Goal: Task Accomplishment & Management: Manage account settings

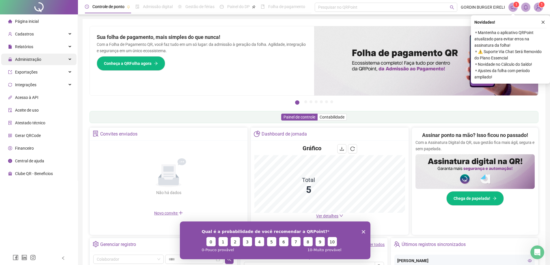
click at [35, 60] on span "Administração" at bounding box center [28, 59] width 26 height 5
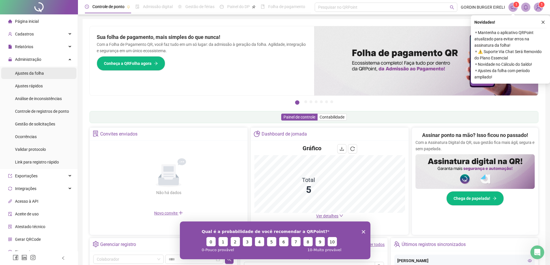
click at [35, 72] on span "Ajustes da folha" at bounding box center [29, 73] width 29 height 5
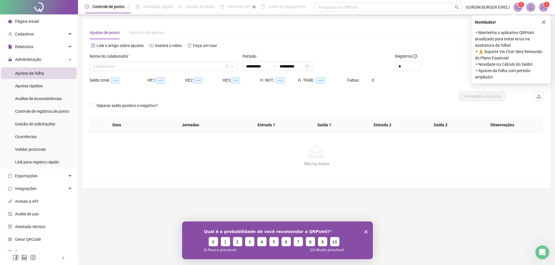
type input "**********"
click at [169, 69] on input "search" at bounding box center [161, 66] width 136 height 9
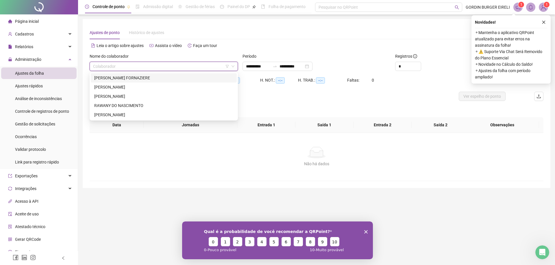
click at [158, 79] on div "[PERSON_NAME] FORNAZIERE" at bounding box center [163, 78] width 139 height 6
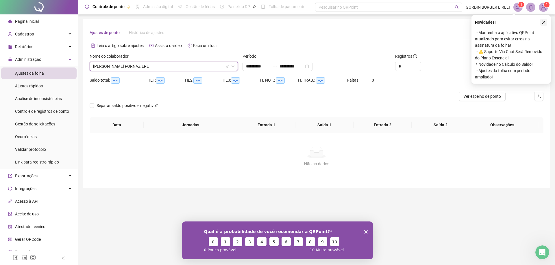
click at [304, 21] on button "button" at bounding box center [543, 22] width 7 height 7
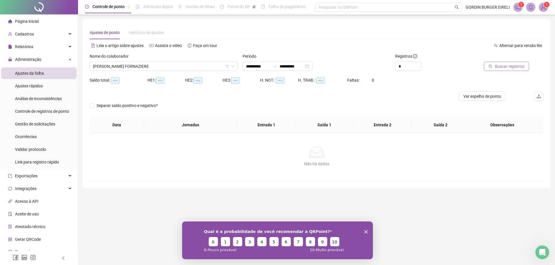
click at [304, 67] on span "Buscar registros" at bounding box center [509, 66] width 29 height 6
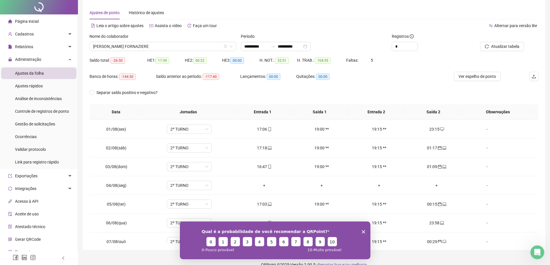
scroll to position [29, 0]
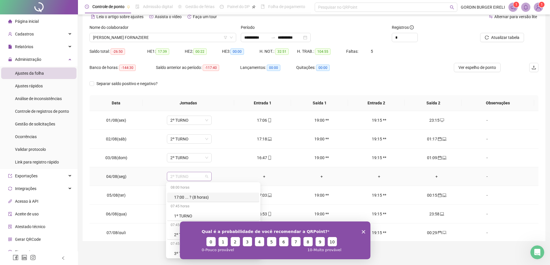
click at [205, 176] on span "2º TURNO" at bounding box center [189, 176] width 38 height 9
click at [304, 230] on icon "Encerrar pesquisa" at bounding box center [363, 231] width 3 height 3
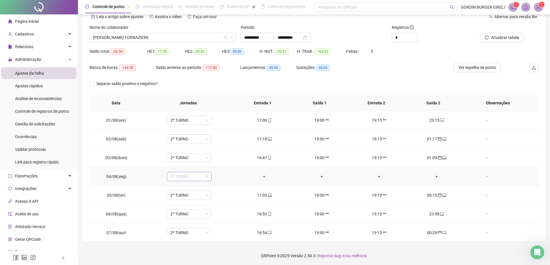
click at [206, 177] on span "2º TURNO" at bounding box center [189, 176] width 38 height 9
click at [178, 217] on div "Folga" at bounding box center [215, 215] width 82 height 6
click at [212, 161] on span "Sim" at bounding box center [215, 162] width 7 height 6
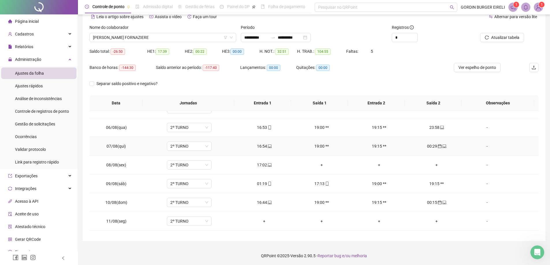
scroll to position [116, 0]
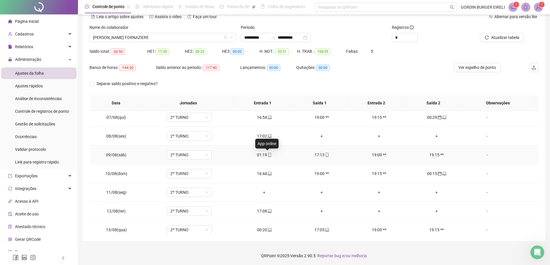
click at [268, 154] on icon "mobile" at bounding box center [270, 155] width 4 height 4
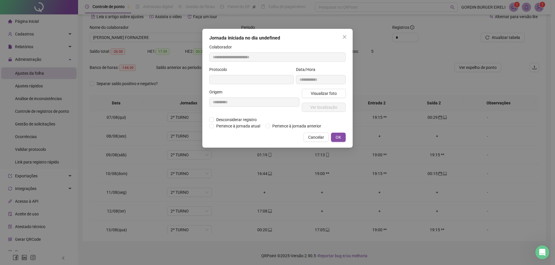
type input "**********"
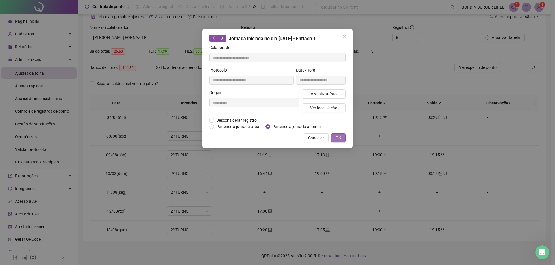
click at [304, 138] on span "OK" at bounding box center [337, 138] width 5 height 6
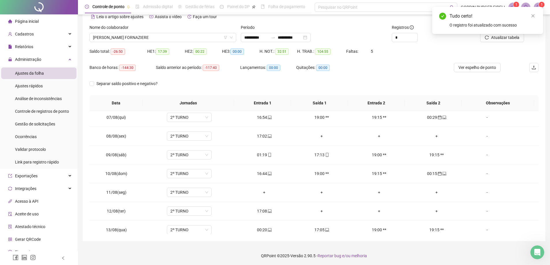
click at [304, 34] on div "Tudo certo! O registro foi atualizado com sucesso" at bounding box center [487, 20] width 111 height 27
click at [304, 14] on icon "close" at bounding box center [533, 16] width 4 height 4
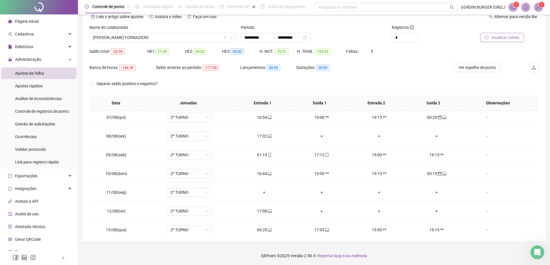
click at [304, 38] on span "Atualizar tabela" at bounding box center [505, 37] width 28 height 6
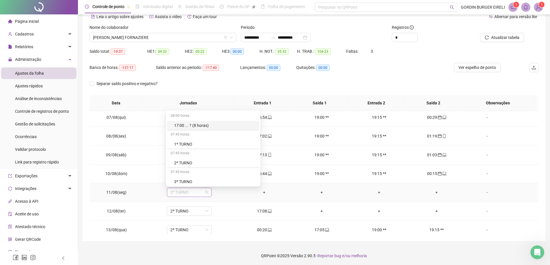
click at [207, 194] on span "2º TURNO" at bounding box center [189, 192] width 38 height 9
click at [181, 151] on div "Folga" at bounding box center [215, 150] width 82 height 6
click at [217, 178] on span "Sim" at bounding box center [215, 177] width 7 height 6
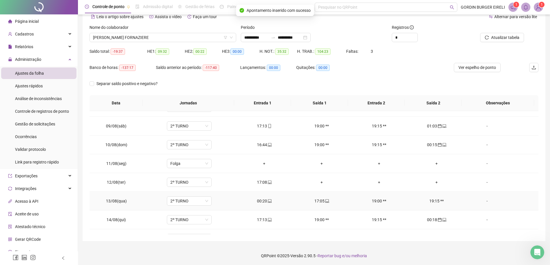
click at [264, 202] on div "00:20" at bounding box center [264, 201] width 48 height 6
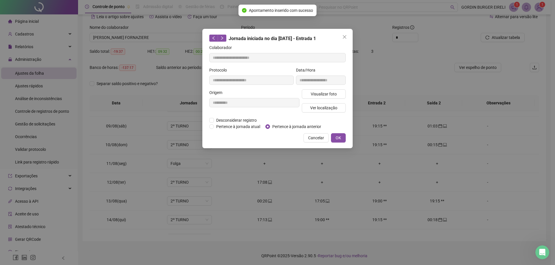
type input "**********"
click at [304, 141] on button "OK" at bounding box center [338, 137] width 15 height 9
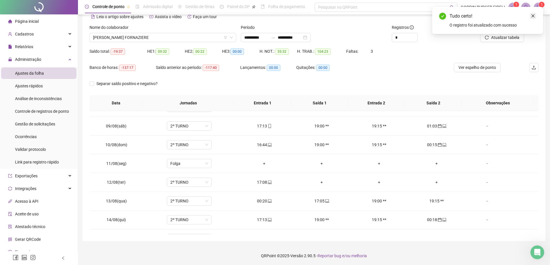
click at [304, 16] on icon "close" at bounding box center [533, 16] width 4 height 4
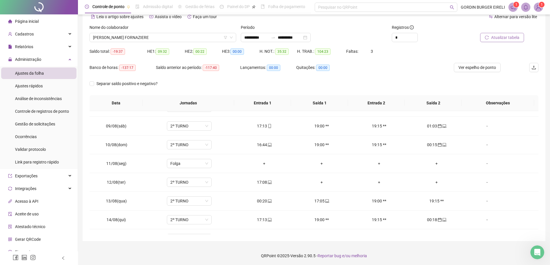
click at [304, 39] on span "Atualizar tabela" at bounding box center [505, 37] width 28 height 6
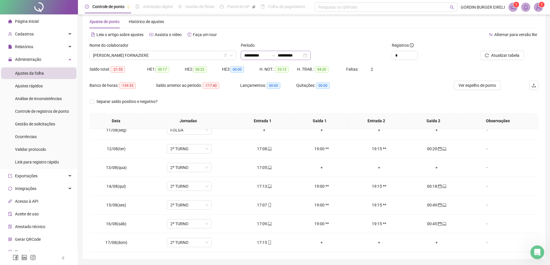
scroll to position [1, 0]
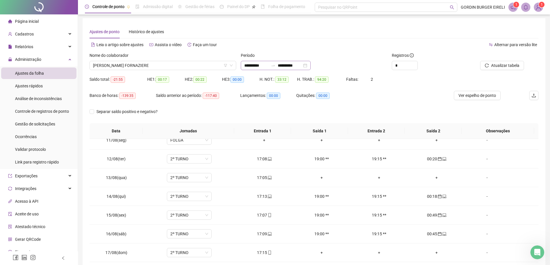
click at [304, 64] on div "**********" at bounding box center [276, 65] width 70 height 9
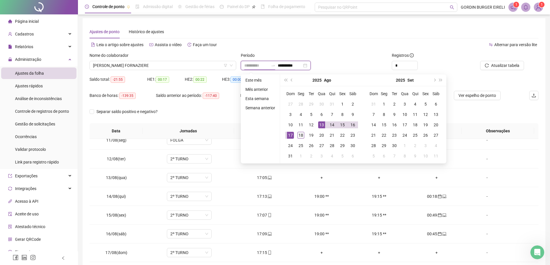
type input "**********"
click at [301, 135] on div "18" at bounding box center [301, 135] width 7 height 7
type input "**********"
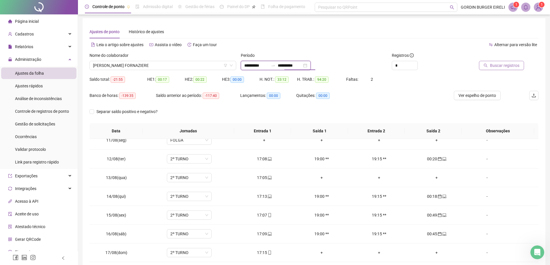
click at [298, 64] on input "**********" at bounding box center [290, 65] width 24 height 6
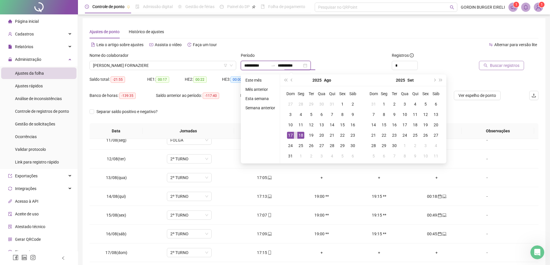
type input "**********"
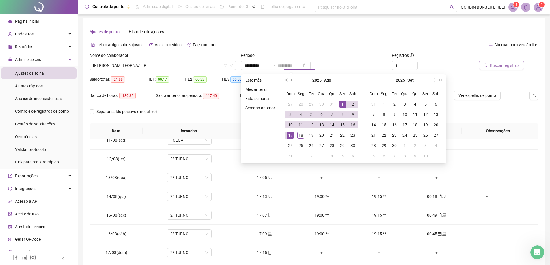
click at [304, 104] on div "1" at bounding box center [342, 104] width 7 height 7
click at [299, 135] on div "18" at bounding box center [301, 135] width 7 height 7
type input "**********"
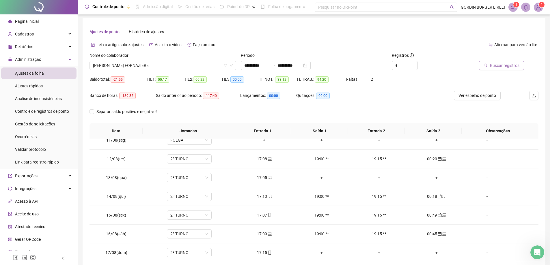
click at [304, 65] on span "Buscar registros" at bounding box center [504, 65] width 29 height 6
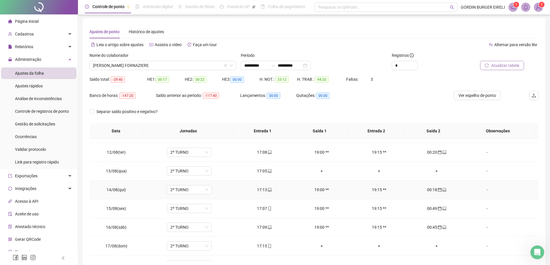
scroll to position [215, 0]
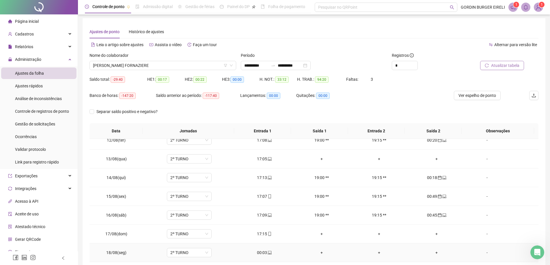
click at [262, 239] on div "00:03" at bounding box center [264, 253] width 48 height 6
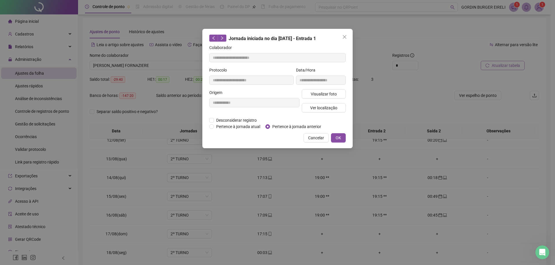
type input "**********"
click at [304, 137] on span "OK" at bounding box center [337, 138] width 5 height 6
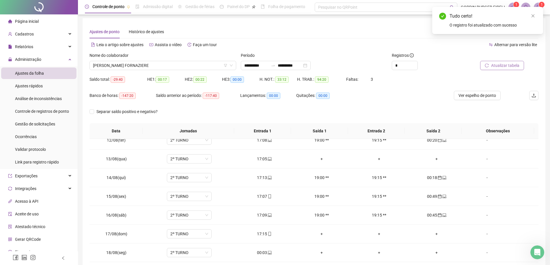
click at [304, 65] on span "Atualizar tabela" at bounding box center [505, 65] width 28 height 6
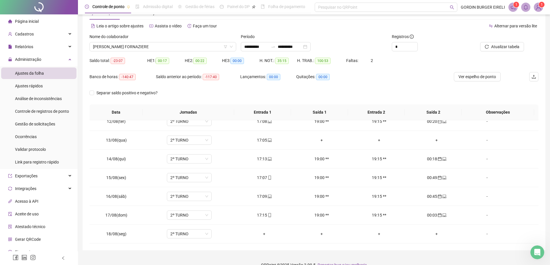
scroll to position [30, 0]
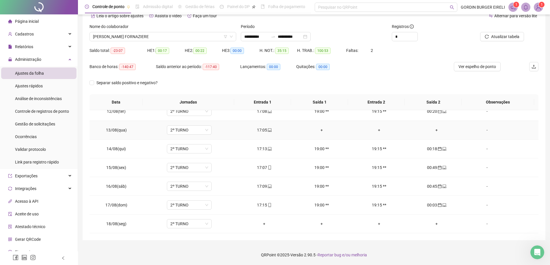
click at [304, 131] on div "+" at bounding box center [437, 130] width 48 height 6
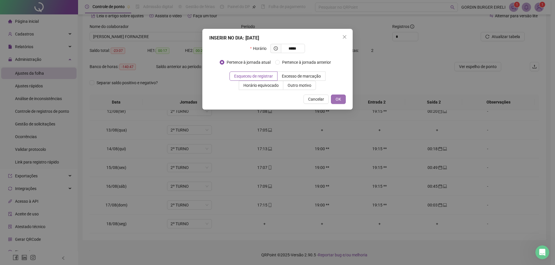
type input "*****"
click at [304, 99] on span "OK" at bounding box center [337, 99] width 5 height 6
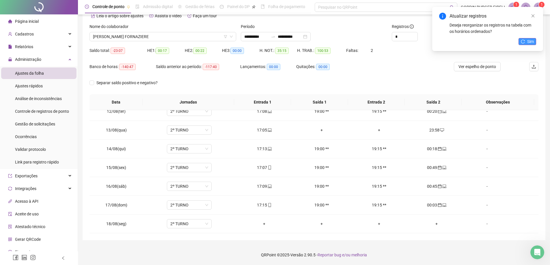
click at [304, 42] on span "Sim" at bounding box center [530, 41] width 7 height 6
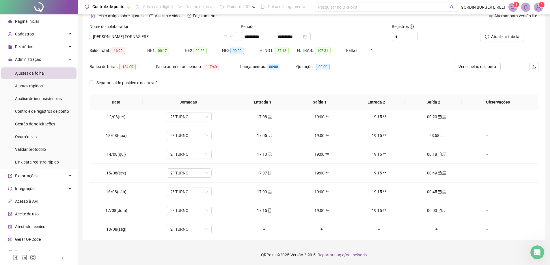
scroll to position [215, 0]
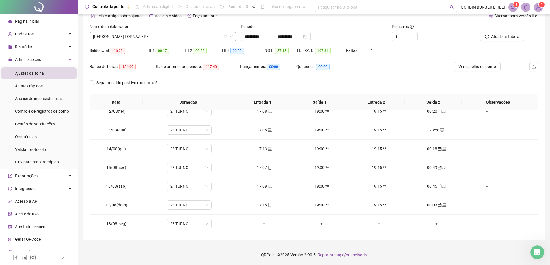
click at [150, 38] on span "[PERSON_NAME] FORNAZIERE" at bounding box center [163, 36] width 140 height 9
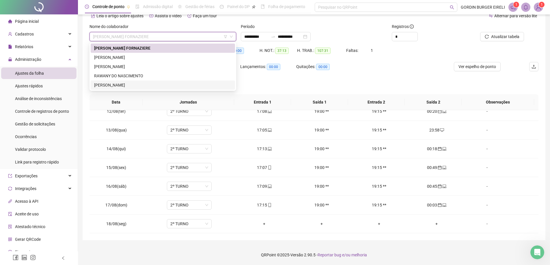
click at [131, 86] on div "[PERSON_NAME]" at bounding box center [163, 85] width 138 height 6
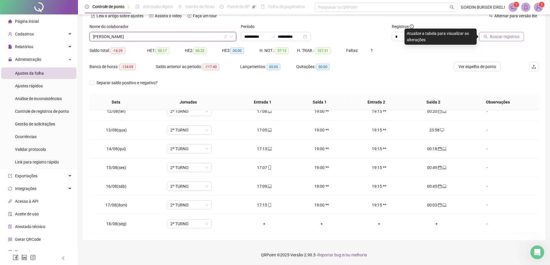
click at [304, 37] on span "Buscar registros" at bounding box center [504, 37] width 29 height 6
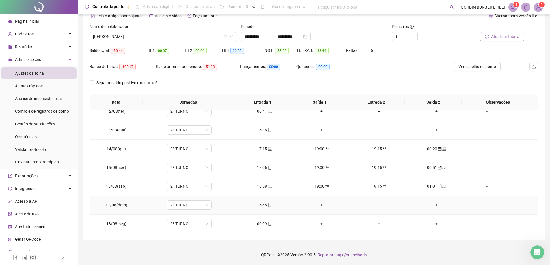
click at [262, 206] on div "16:45" at bounding box center [264, 205] width 48 height 6
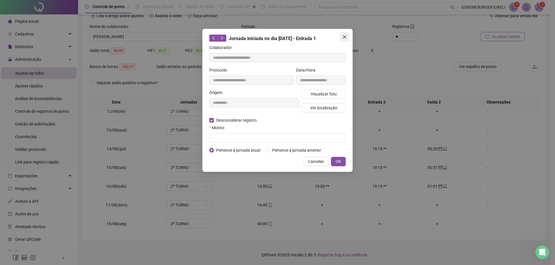
click at [304, 36] on icon "close" at bounding box center [344, 37] width 5 height 5
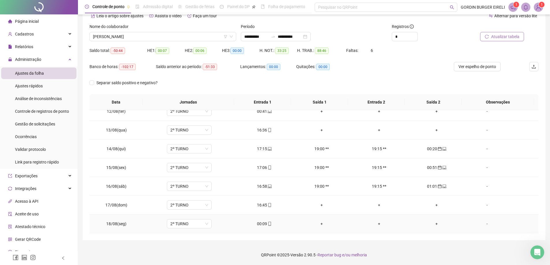
click at [260, 225] on div "00:09" at bounding box center [264, 224] width 48 height 6
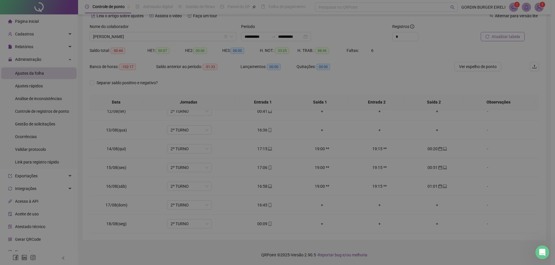
type input "**********"
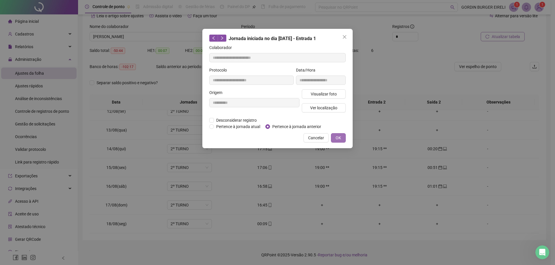
click at [304, 139] on button "OK" at bounding box center [338, 137] width 15 height 9
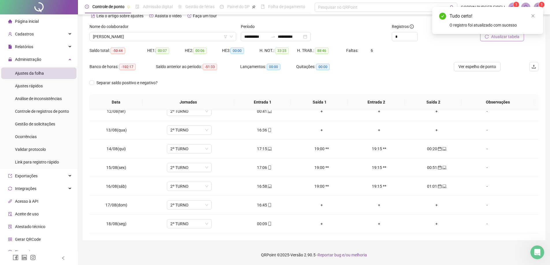
click at [304, 34] on div "Tudo certo! O registro foi atualizado com sucesso" at bounding box center [487, 20] width 111 height 27
drag, startPoint x: 532, startPoint y: 16, endPoint x: 509, endPoint y: 29, distance: 26.3
click at [304, 16] on icon "close" at bounding box center [533, 16] width 4 height 4
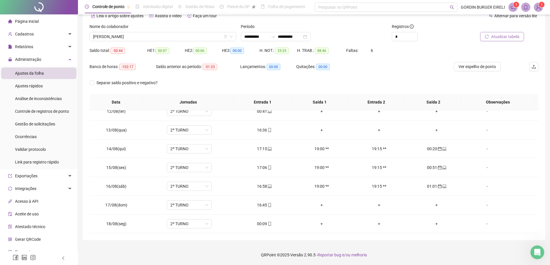
click at [304, 36] on span "Atualizar tabela" at bounding box center [505, 37] width 28 height 6
click at [304, 130] on div "+" at bounding box center [437, 130] width 48 height 6
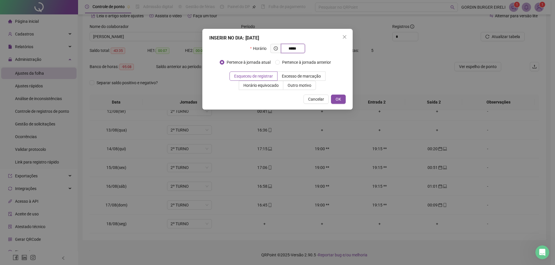
type input "*****"
click at [304, 104] on div "INSERIR NO DIA : [DATE] Horário ***** Pertence à jornada atual Pertence à jorna…" at bounding box center [277, 69] width 150 height 81
click at [304, 99] on button "OK" at bounding box center [338, 99] width 15 height 9
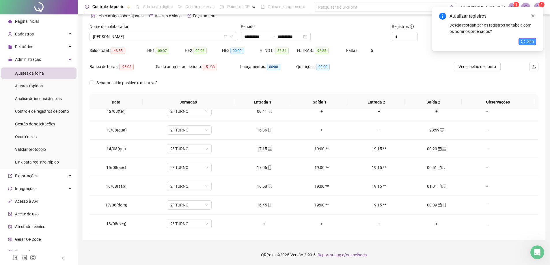
click at [304, 43] on button "Sim" at bounding box center [528, 41] width 18 height 7
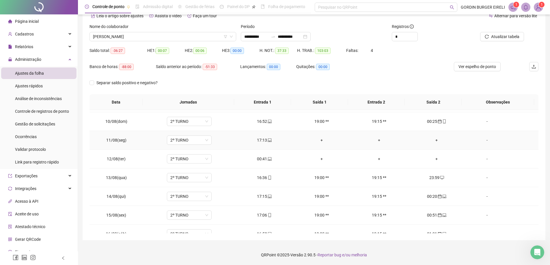
scroll to position [157, 0]
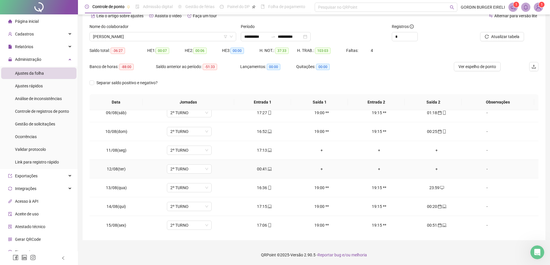
click at [263, 170] on div "00:41" at bounding box center [264, 169] width 48 height 6
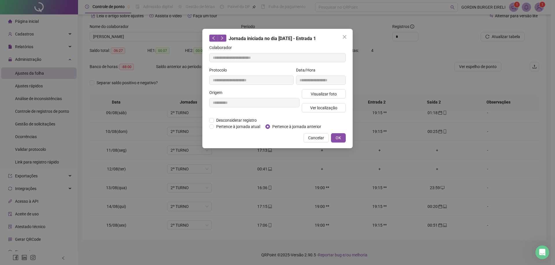
type input "**********"
click at [304, 140] on span "OK" at bounding box center [337, 138] width 5 height 6
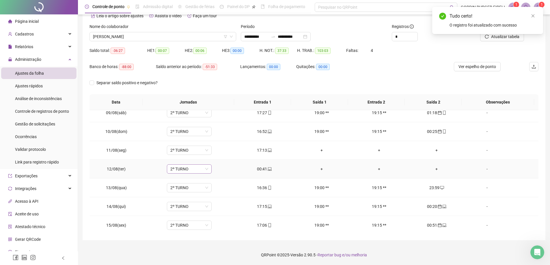
click at [206, 169] on span "2º TURNO" at bounding box center [189, 169] width 38 height 9
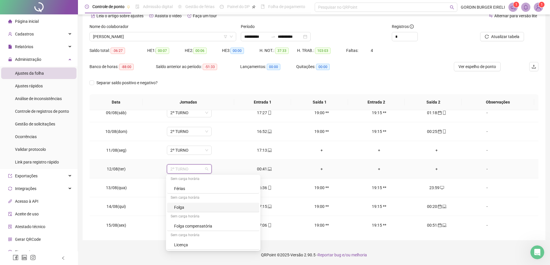
click at [185, 209] on div "Folga" at bounding box center [215, 208] width 82 height 6
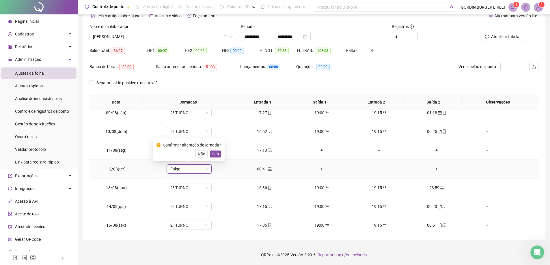
drag, startPoint x: 216, startPoint y: 155, endPoint x: 351, endPoint y: 84, distance: 151.8
click at [220, 152] on button "Sim" at bounding box center [215, 154] width 11 height 7
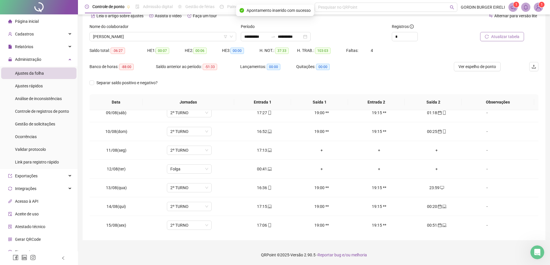
click at [304, 38] on span "Atualizar tabela" at bounding box center [505, 37] width 28 height 6
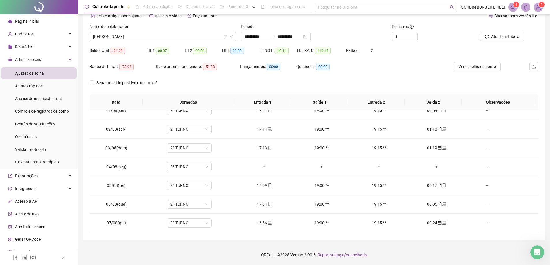
scroll to position [0, 0]
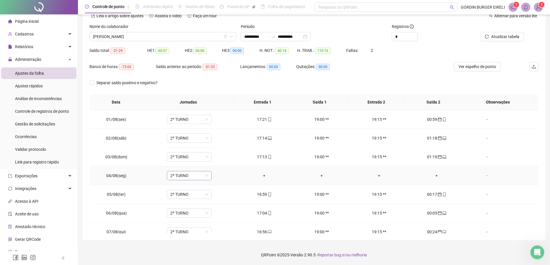
click at [206, 175] on span "2º TURNO" at bounding box center [189, 176] width 38 height 9
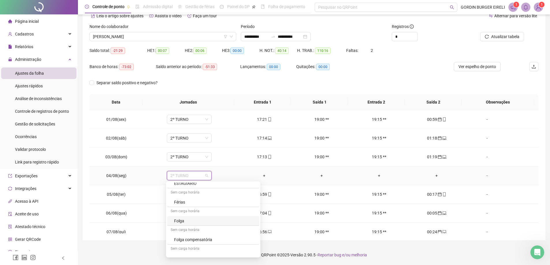
click at [175, 222] on div "Folga" at bounding box center [215, 221] width 82 height 6
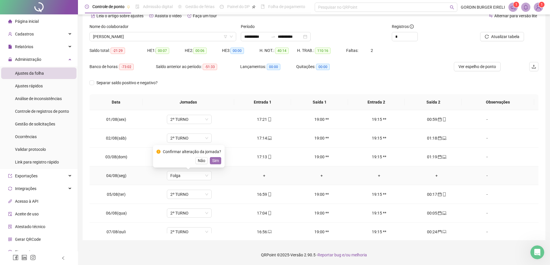
click at [218, 164] on button "Sim" at bounding box center [215, 160] width 11 height 7
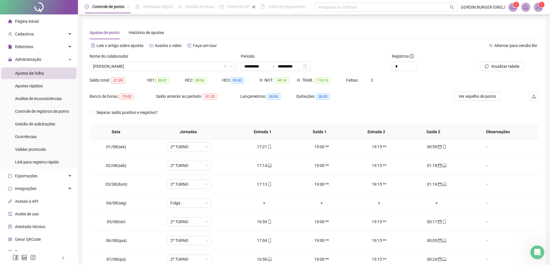
scroll to position [0, 0]
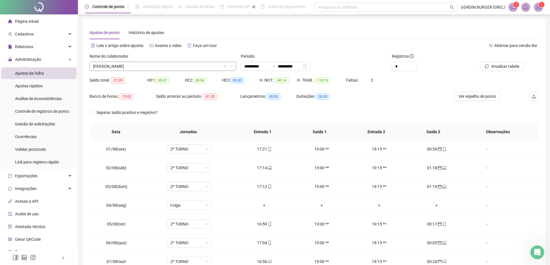
click at [178, 68] on span "[PERSON_NAME]" at bounding box center [163, 66] width 140 height 9
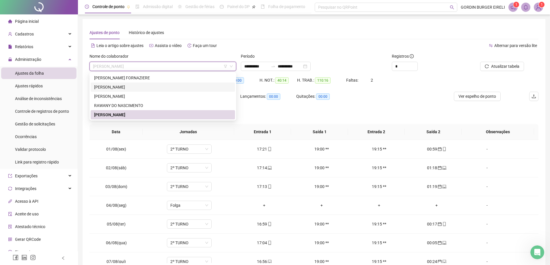
click at [131, 88] on div "[PERSON_NAME]" at bounding box center [163, 87] width 138 height 6
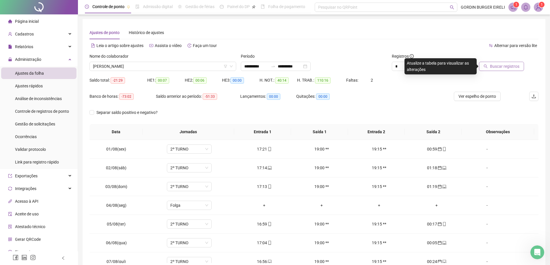
click at [304, 68] on span "Buscar registros" at bounding box center [504, 66] width 29 height 6
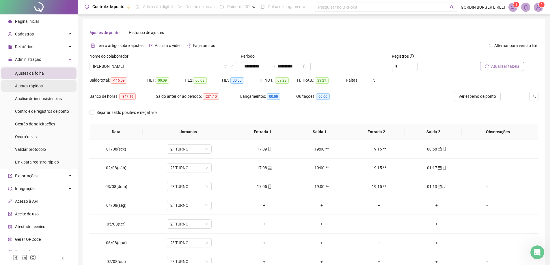
click at [30, 88] on span "Ajustes rápidos" at bounding box center [29, 86] width 28 height 5
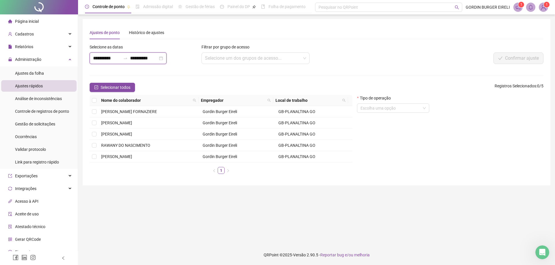
click at [97, 59] on input "**********" at bounding box center [107, 58] width 28 height 7
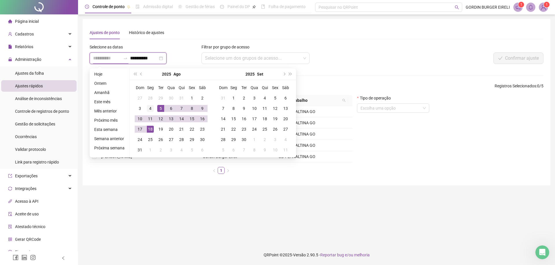
type input "**********"
click at [149, 108] on div "4" at bounding box center [150, 108] width 7 height 7
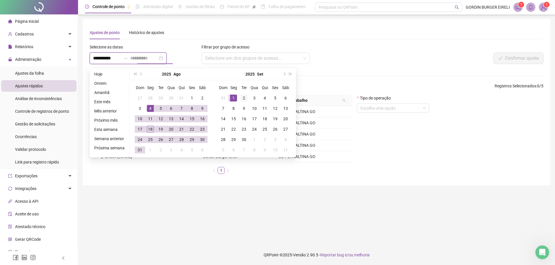
type input "**********"
click at [241, 99] on div "2" at bounding box center [243, 98] width 7 height 7
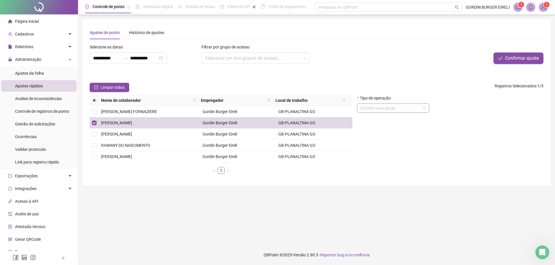
click at [304, 108] on span at bounding box center [392, 108] width 65 height 9
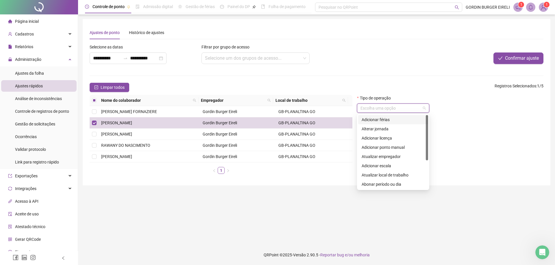
click at [304, 121] on div "Adicionar férias" at bounding box center [392, 120] width 63 height 6
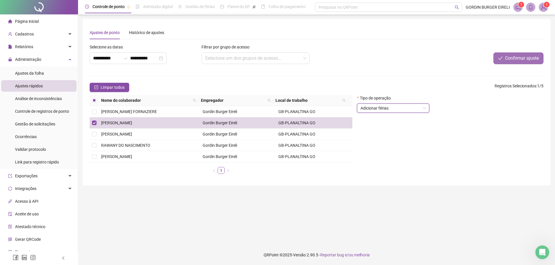
click at [304, 58] on span "Confirmar ajuste" at bounding box center [522, 58] width 34 height 7
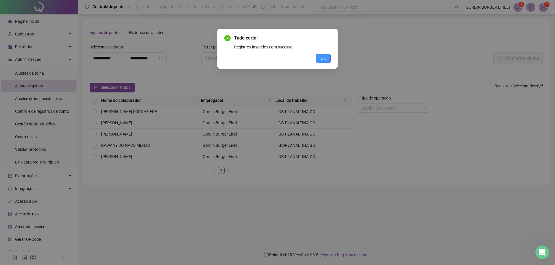
click at [304, 58] on button "OK" at bounding box center [323, 58] width 15 height 9
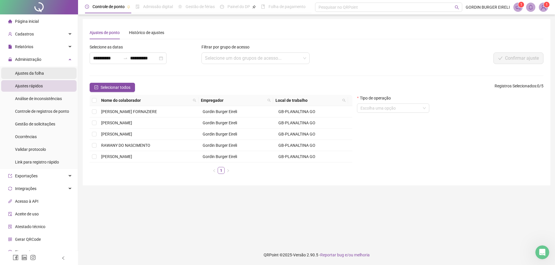
click at [33, 73] on span "Ajustes da folha" at bounding box center [29, 73] width 29 height 5
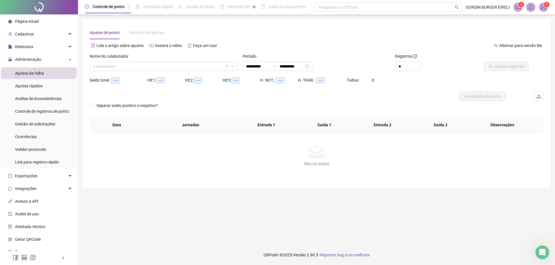
type input "**********"
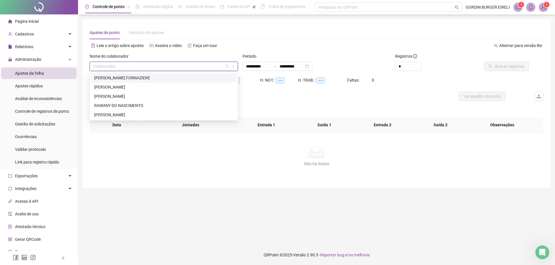
click at [129, 65] on input "search" at bounding box center [161, 66] width 136 height 9
click at [137, 87] on div "[PERSON_NAME]" at bounding box center [163, 87] width 139 height 6
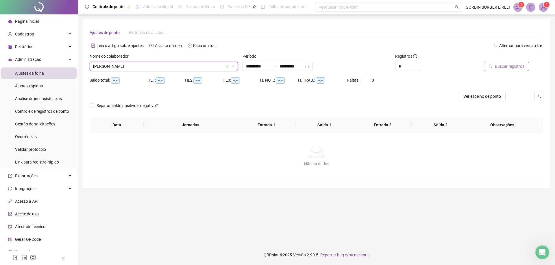
click at [304, 65] on span "Buscar registros" at bounding box center [509, 66] width 29 height 6
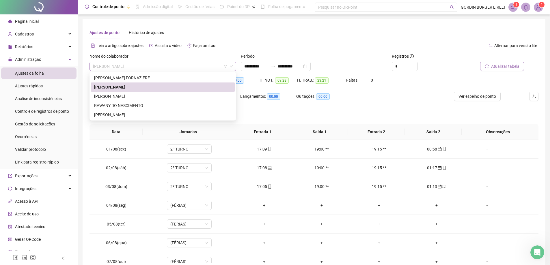
click at [138, 67] on span "[PERSON_NAME]" at bounding box center [163, 66] width 140 height 9
drag, startPoint x: 110, startPoint y: 96, endPoint x: 263, endPoint y: 68, distance: 154.8
click at [114, 96] on div "[PERSON_NAME]" at bounding box center [163, 96] width 138 height 6
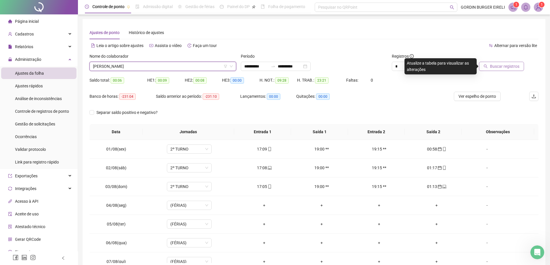
click at [304, 68] on span "Buscar registros" at bounding box center [504, 66] width 29 height 6
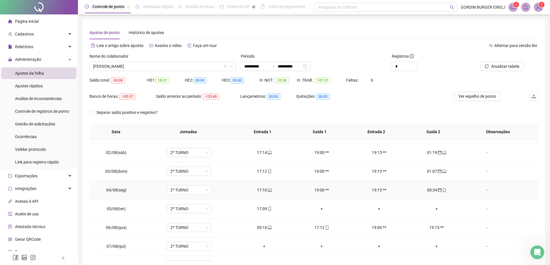
scroll to position [29, 0]
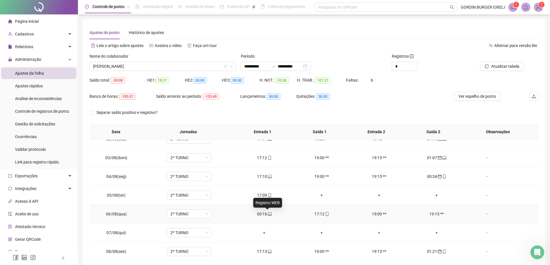
click at [268, 214] on icon "laptop" at bounding box center [270, 214] width 4 height 4
type input "**********"
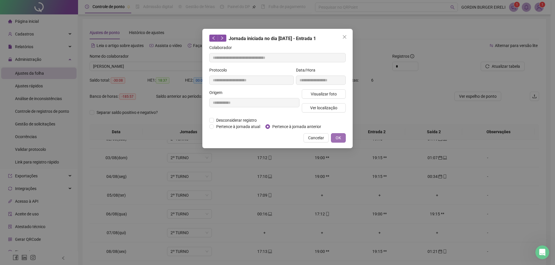
click at [304, 138] on span "OK" at bounding box center [337, 138] width 5 height 6
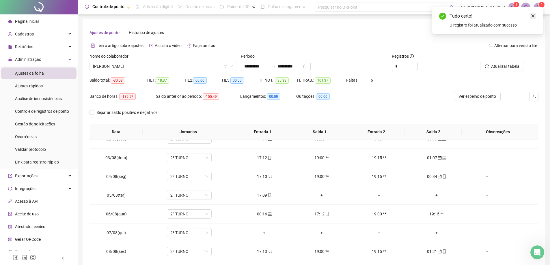
drag, startPoint x: 533, startPoint y: 16, endPoint x: 529, endPoint y: 31, distance: 15.4
click at [304, 16] on icon "close" at bounding box center [533, 16] width 4 height 4
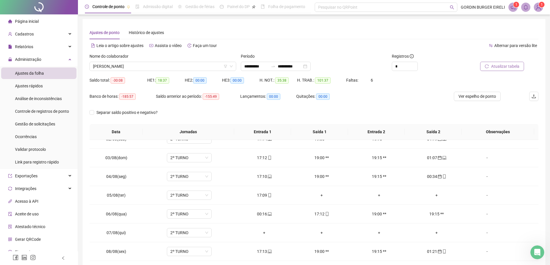
click at [304, 67] on span "Atualizar tabela" at bounding box center [505, 66] width 28 height 6
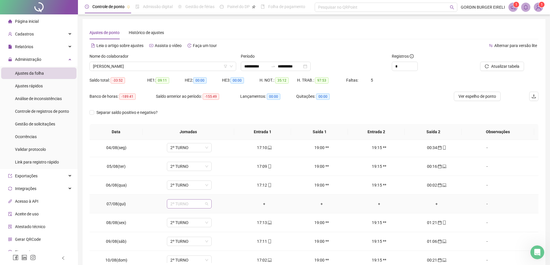
click at [207, 205] on span "2º TURNO" at bounding box center [189, 204] width 38 height 9
drag, startPoint x: 179, startPoint y: 163, endPoint x: 188, endPoint y: 163, distance: 9.2
click at [179, 163] on div "Folga" at bounding box center [215, 162] width 82 height 6
click at [216, 189] on span "Sim" at bounding box center [215, 189] width 7 height 6
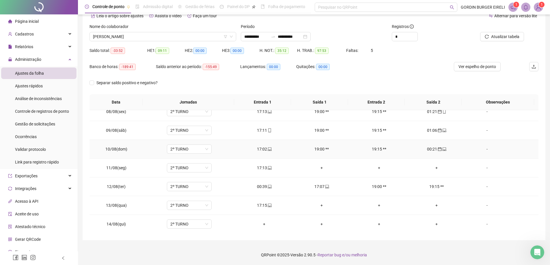
scroll to position [173, 0]
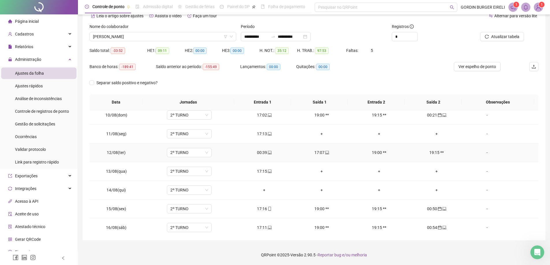
click at [261, 154] on div "00:39" at bounding box center [264, 153] width 48 height 6
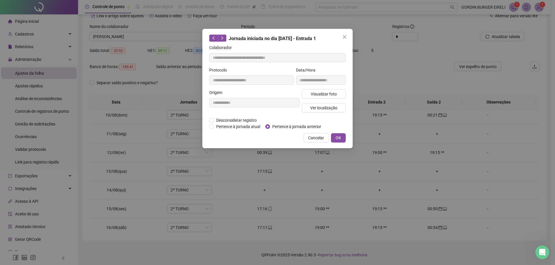
type input "**********"
click at [271, 127] on label "Pertence à jornada anterior" at bounding box center [294, 127] width 58 height 6
drag, startPoint x: 337, startPoint y: 137, endPoint x: 340, endPoint y: 137, distance: 3.8
click at [304, 137] on span "OK" at bounding box center [337, 138] width 5 height 6
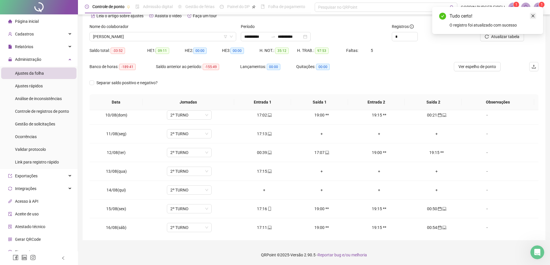
click at [304, 15] on icon "close" at bounding box center [533, 16] width 4 height 4
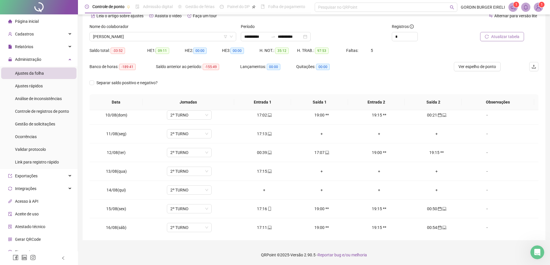
click at [304, 38] on button "Atualizar tabela" at bounding box center [502, 36] width 44 height 9
click at [304, 172] on div "+" at bounding box center [437, 171] width 48 height 6
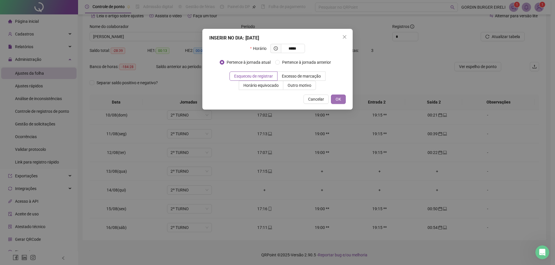
type input "*****"
click at [304, 102] on span "OK" at bounding box center [337, 99] width 5 height 6
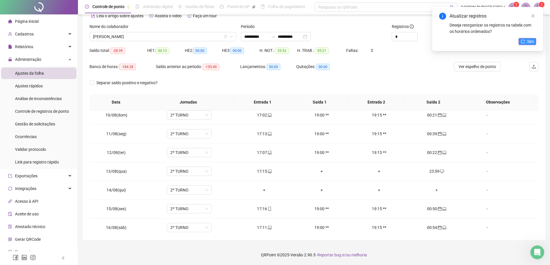
click at [304, 42] on icon "reload" at bounding box center [523, 42] width 4 height 4
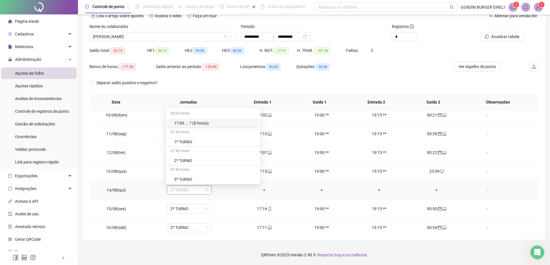
click at [204, 191] on span "2º TURNO" at bounding box center [189, 190] width 38 height 9
click at [196, 147] on div "Folga" at bounding box center [215, 148] width 82 height 6
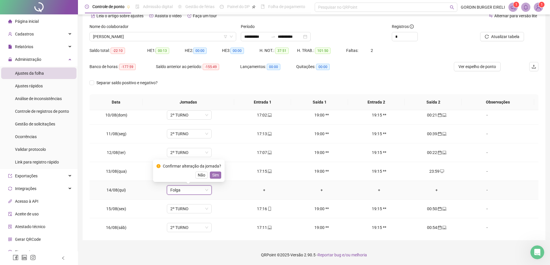
click at [218, 176] on span "Sim" at bounding box center [215, 175] width 7 height 6
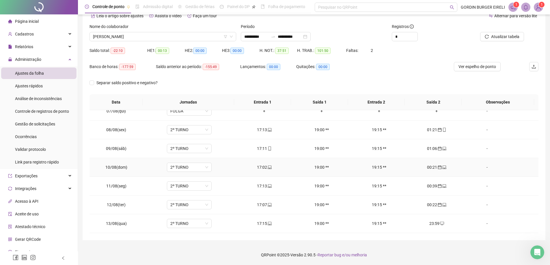
scroll to position [109, 0]
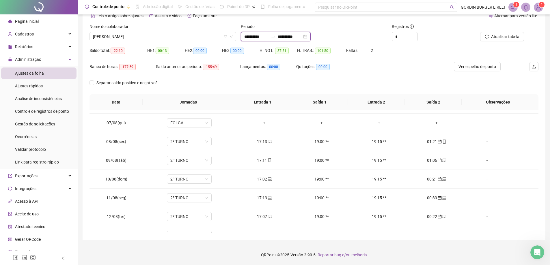
drag, startPoint x: 311, startPoint y: 39, endPoint x: 315, endPoint y: 41, distance: 4.4
click at [302, 40] on input "**********" at bounding box center [290, 37] width 24 height 6
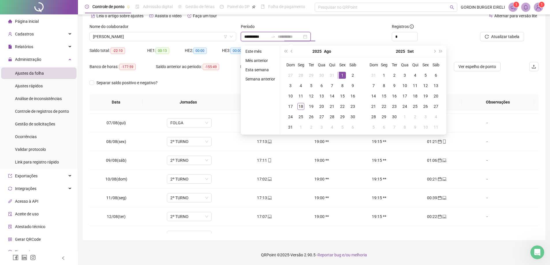
type input "**********"
click at [304, 74] on div "1" at bounding box center [342, 75] width 7 height 7
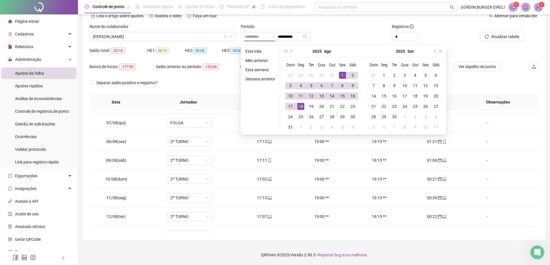
click at [301, 106] on div "18" at bounding box center [301, 106] width 7 height 7
type input "**********"
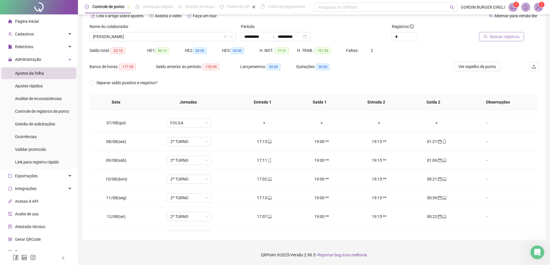
click at [304, 38] on span "Buscar registros" at bounding box center [504, 37] width 29 height 6
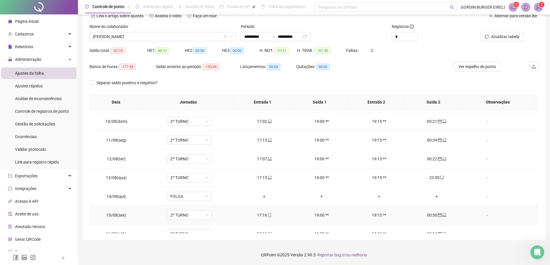
scroll to position [215, 0]
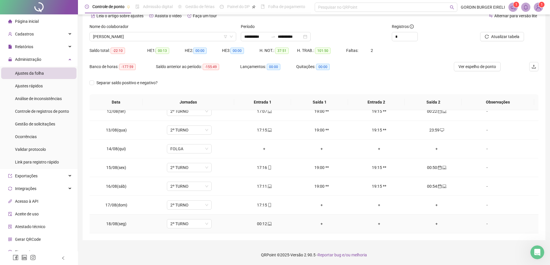
click at [263, 223] on div "00:12" at bounding box center [264, 224] width 48 height 6
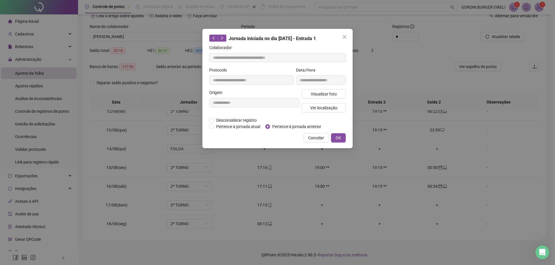
type input "**********"
click at [304, 138] on span "OK" at bounding box center [337, 138] width 5 height 6
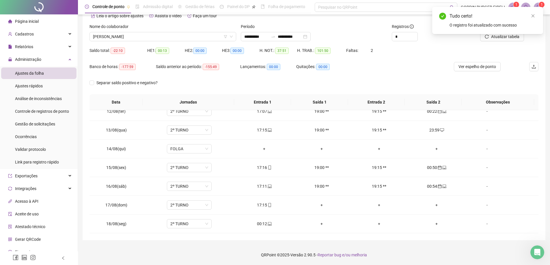
click at [304, 34] on div "Tudo certo! O registro foi atualizado com sucesso" at bounding box center [487, 20] width 111 height 27
click at [304, 15] on icon "close" at bounding box center [533, 16] width 4 height 4
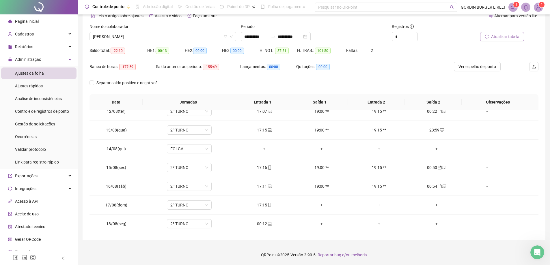
click at [304, 38] on span "Atualizar tabela" at bounding box center [505, 37] width 28 height 6
click at [216, 39] on span "[PERSON_NAME]" at bounding box center [163, 36] width 140 height 9
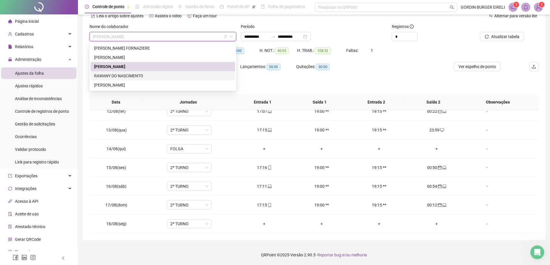
click at [124, 75] on div "RAWANY DO NASCIMENTO" at bounding box center [163, 76] width 138 height 6
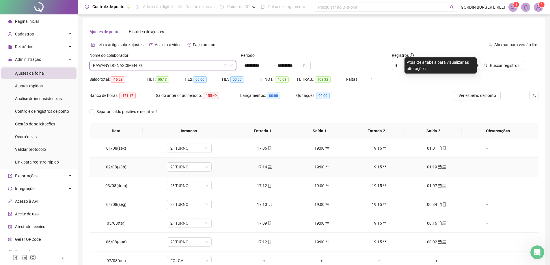
scroll to position [0, 0]
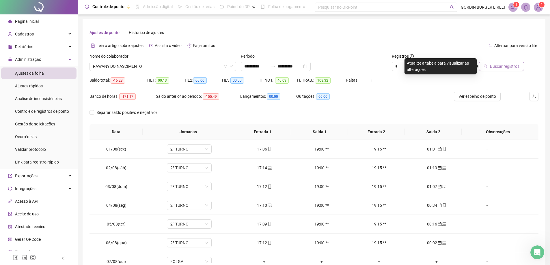
click at [304, 68] on span "Buscar registros" at bounding box center [504, 66] width 29 height 6
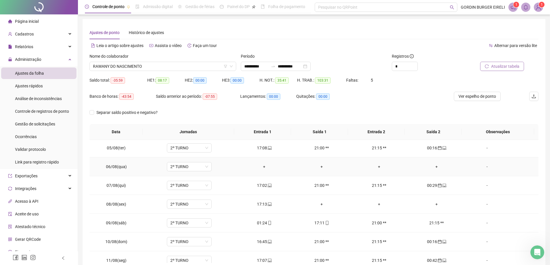
scroll to position [87, 0]
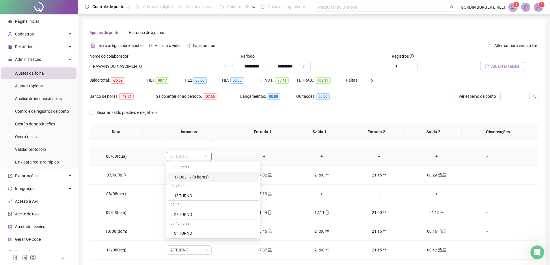
click at [207, 157] on span "2º TURNO" at bounding box center [189, 156] width 38 height 9
click at [188, 196] on div "Folga" at bounding box center [215, 195] width 82 height 6
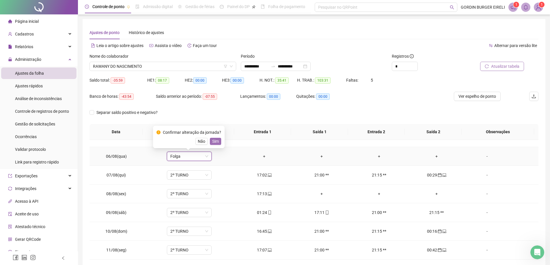
click at [212, 143] on span "Sim" at bounding box center [215, 141] width 7 height 6
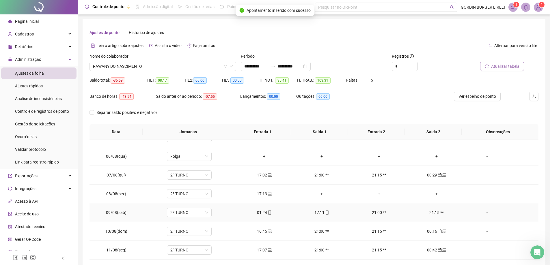
click at [262, 213] on div "01:24" at bounding box center [264, 213] width 48 height 6
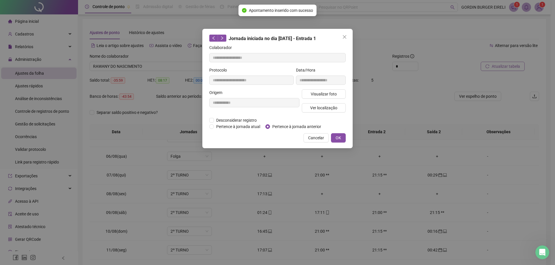
type input "**********"
click at [304, 138] on span "OK" at bounding box center [337, 138] width 5 height 6
drag, startPoint x: 336, startPoint y: 137, endPoint x: 343, endPoint y: 134, distance: 7.2
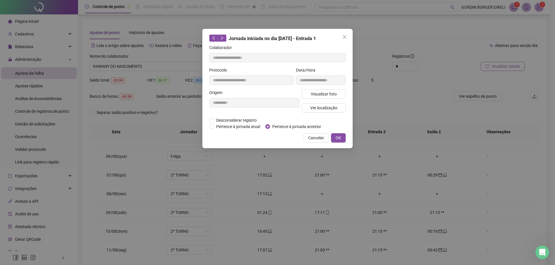
click at [304, 136] on span "OK" at bounding box center [337, 138] width 5 height 6
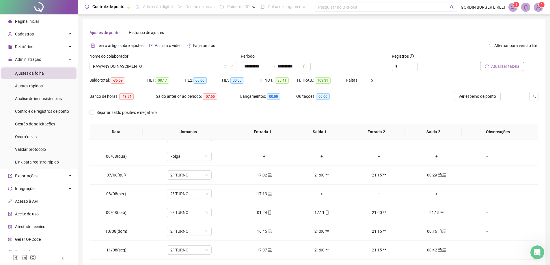
click at [304, 68] on span "Atualizar tabela" at bounding box center [505, 66] width 28 height 6
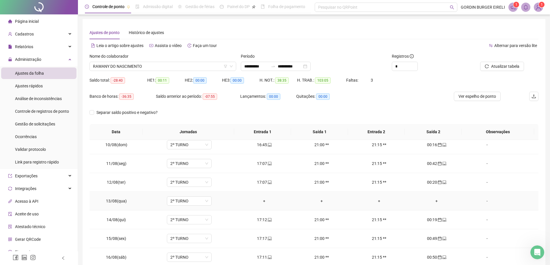
scroll to position [202, 0]
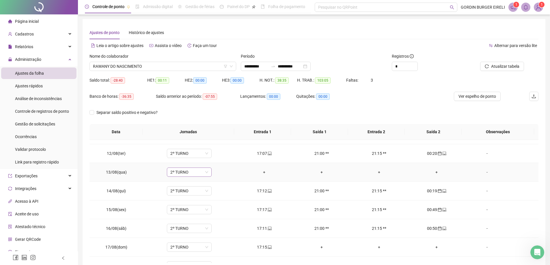
click at [207, 174] on span "2º TURNO" at bounding box center [189, 172] width 38 height 9
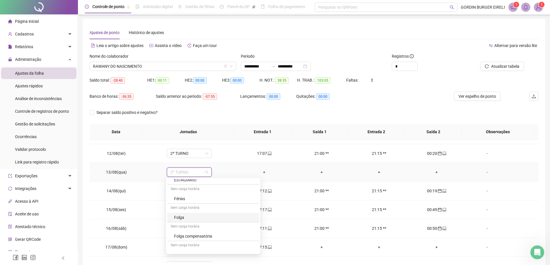
click at [183, 217] on div "Folga" at bounding box center [215, 218] width 82 height 6
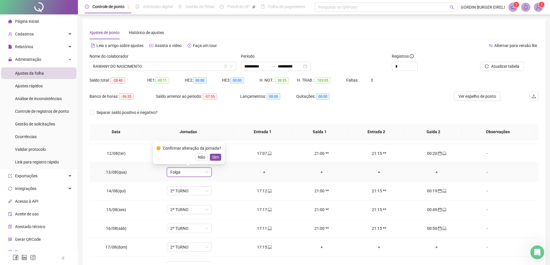
drag, startPoint x: 214, startPoint y: 159, endPoint x: 222, endPoint y: 160, distance: 7.9
click at [215, 159] on span "Sim" at bounding box center [215, 157] width 7 height 6
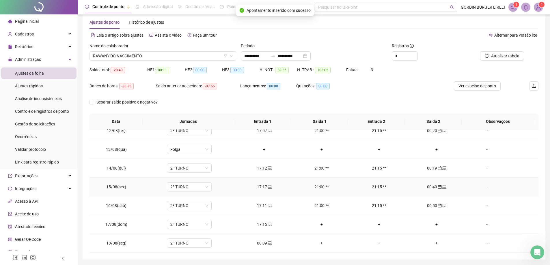
scroll to position [29, 0]
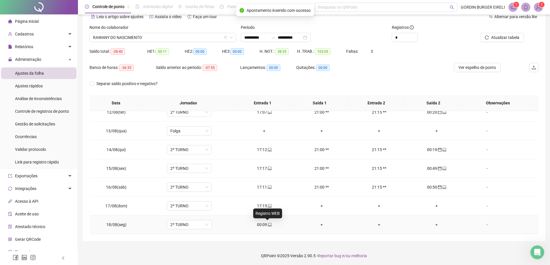
click at [267, 226] on span "laptop" at bounding box center [269, 225] width 5 height 4
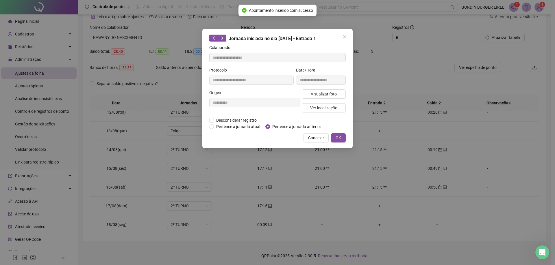
type input "**********"
click at [304, 138] on span "OK" at bounding box center [337, 138] width 5 height 6
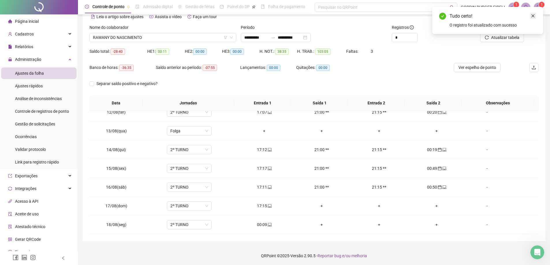
click at [304, 16] on icon "close" at bounding box center [533, 16] width 4 height 4
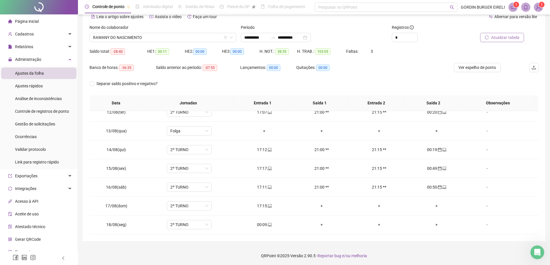
click at [304, 38] on span "Atualizar tabela" at bounding box center [505, 37] width 28 height 6
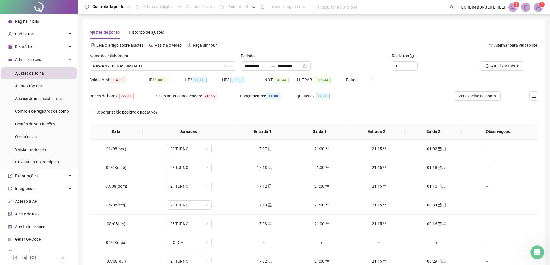
scroll to position [0, 0]
click at [207, 68] on span "RAWANY DO NASCIMENTO" at bounding box center [163, 66] width 140 height 9
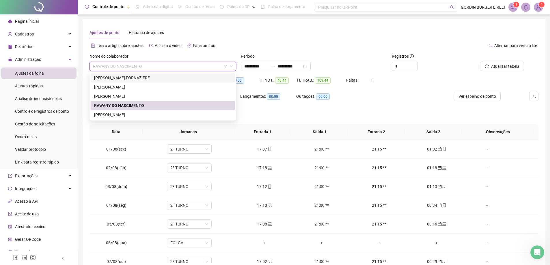
click at [131, 77] on div "[PERSON_NAME] FORNAZIERE" at bounding box center [163, 78] width 138 height 6
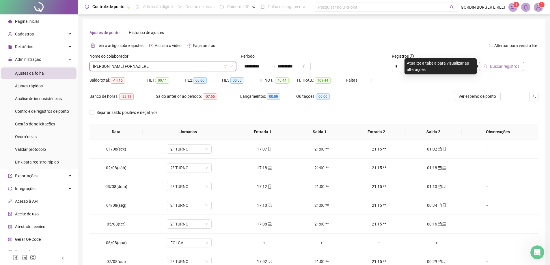
click at [304, 68] on span "Buscar registros" at bounding box center [504, 66] width 29 height 6
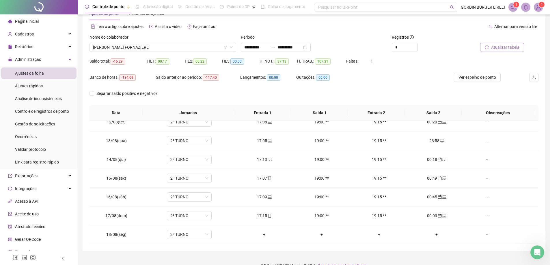
scroll to position [29, 0]
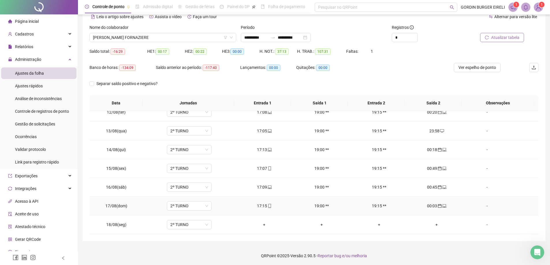
click at [259, 204] on div "17:15" at bounding box center [264, 206] width 48 height 6
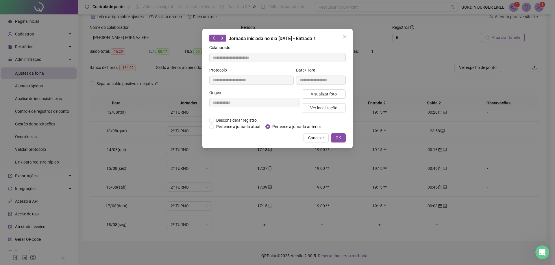
type input "**********"
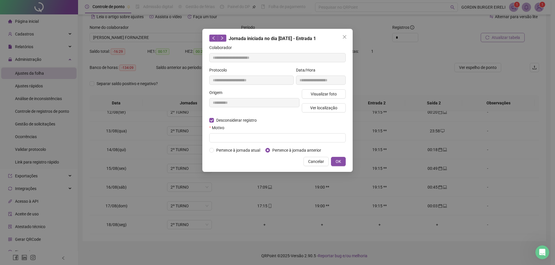
click at [241, 133] on div "Motivo" at bounding box center [277, 129] width 136 height 9
click at [243, 133] on input "text" at bounding box center [277, 137] width 136 height 9
drag, startPoint x: 239, startPoint y: 138, endPoint x: 210, endPoint y: 140, distance: 29.2
click at [210, 140] on input "**********" at bounding box center [277, 137] width 136 height 9
type input "**********"
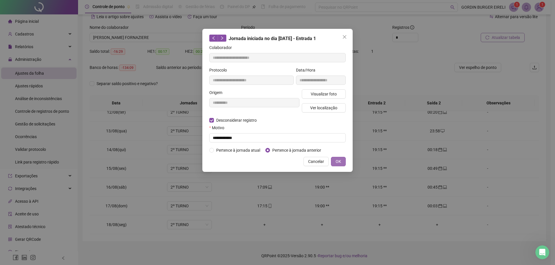
click at [304, 164] on button "OK" at bounding box center [338, 161] width 15 height 9
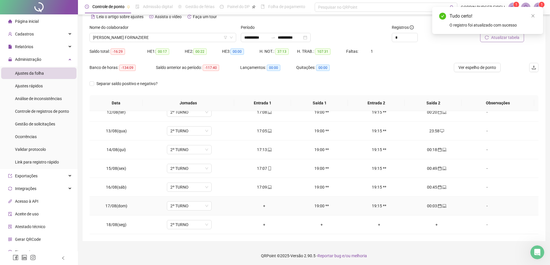
click at [261, 207] on div "+" at bounding box center [264, 206] width 48 height 6
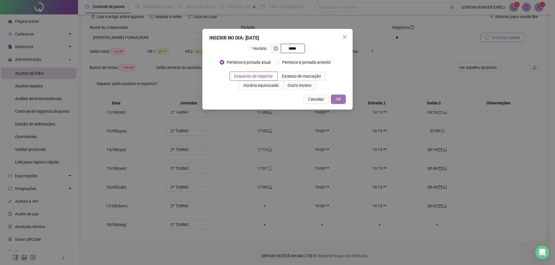
type input "*****"
click at [304, 101] on button "OK" at bounding box center [338, 99] width 15 height 9
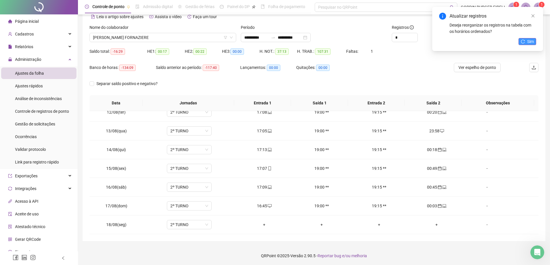
click at [304, 39] on button "Sim" at bounding box center [528, 41] width 18 height 7
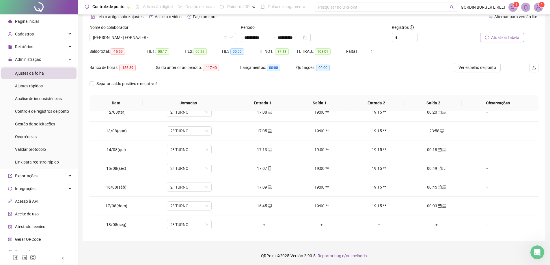
click at [199, 38] on span "[PERSON_NAME] FORNAZIERE" at bounding box center [163, 37] width 140 height 9
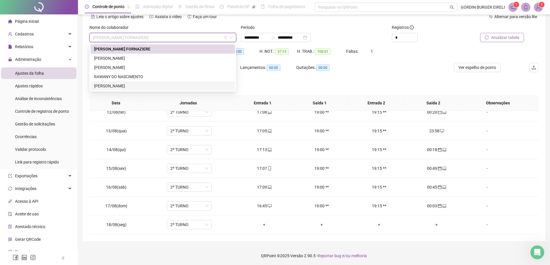
click at [126, 86] on div "[PERSON_NAME]" at bounding box center [163, 86] width 138 height 6
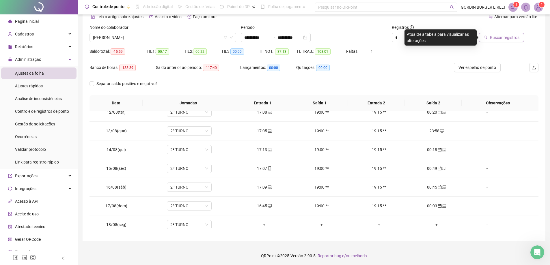
click at [304, 40] on span "Buscar registros" at bounding box center [504, 37] width 29 height 6
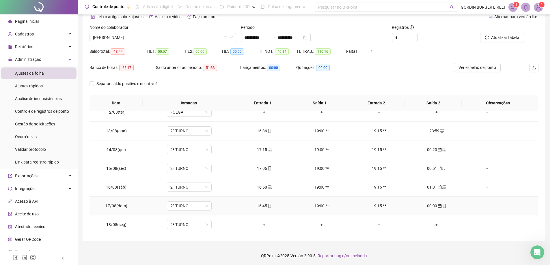
click at [264, 206] on div "16:45" at bounding box center [264, 206] width 48 height 6
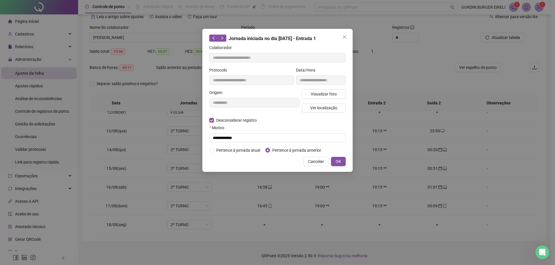
type input "**********"
click at [228, 137] on input "text" at bounding box center [277, 137] width 136 height 9
paste input "**********"
type input "**********"
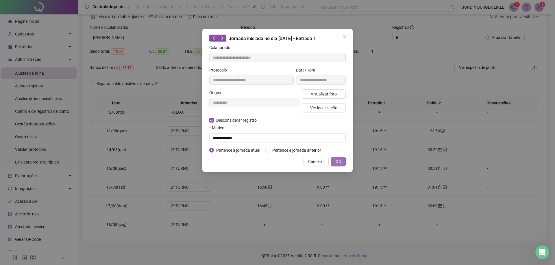
click at [304, 162] on span "OK" at bounding box center [337, 162] width 5 height 6
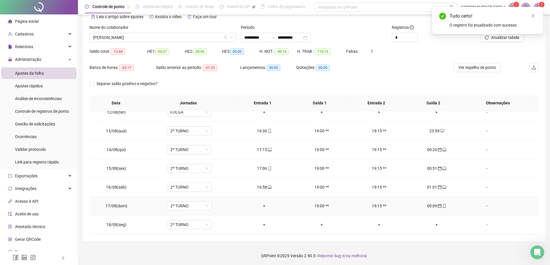
click at [263, 207] on div "+" at bounding box center [264, 206] width 48 height 6
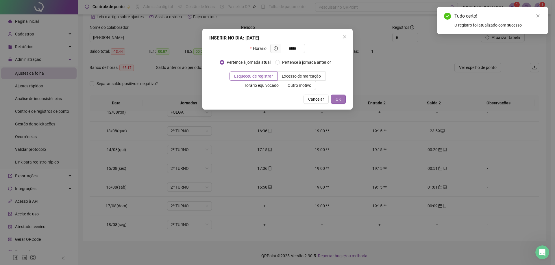
type input "*****"
click at [304, 99] on span "OK" at bounding box center [337, 99] width 5 height 6
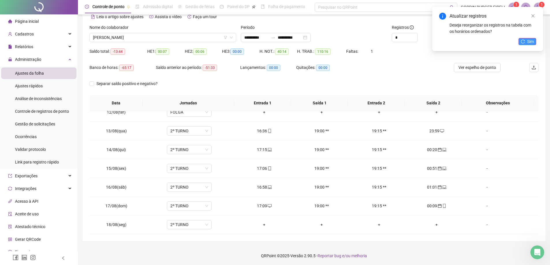
click at [304, 43] on button "Sim" at bounding box center [528, 41] width 18 height 7
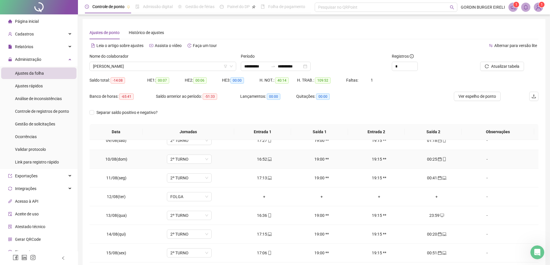
scroll to position [173, 0]
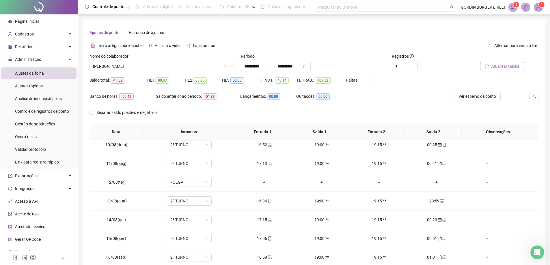
click at [304, 68] on span "Atualizar tabela" at bounding box center [505, 66] width 28 height 6
